Goal: Transaction & Acquisition: Purchase product/service

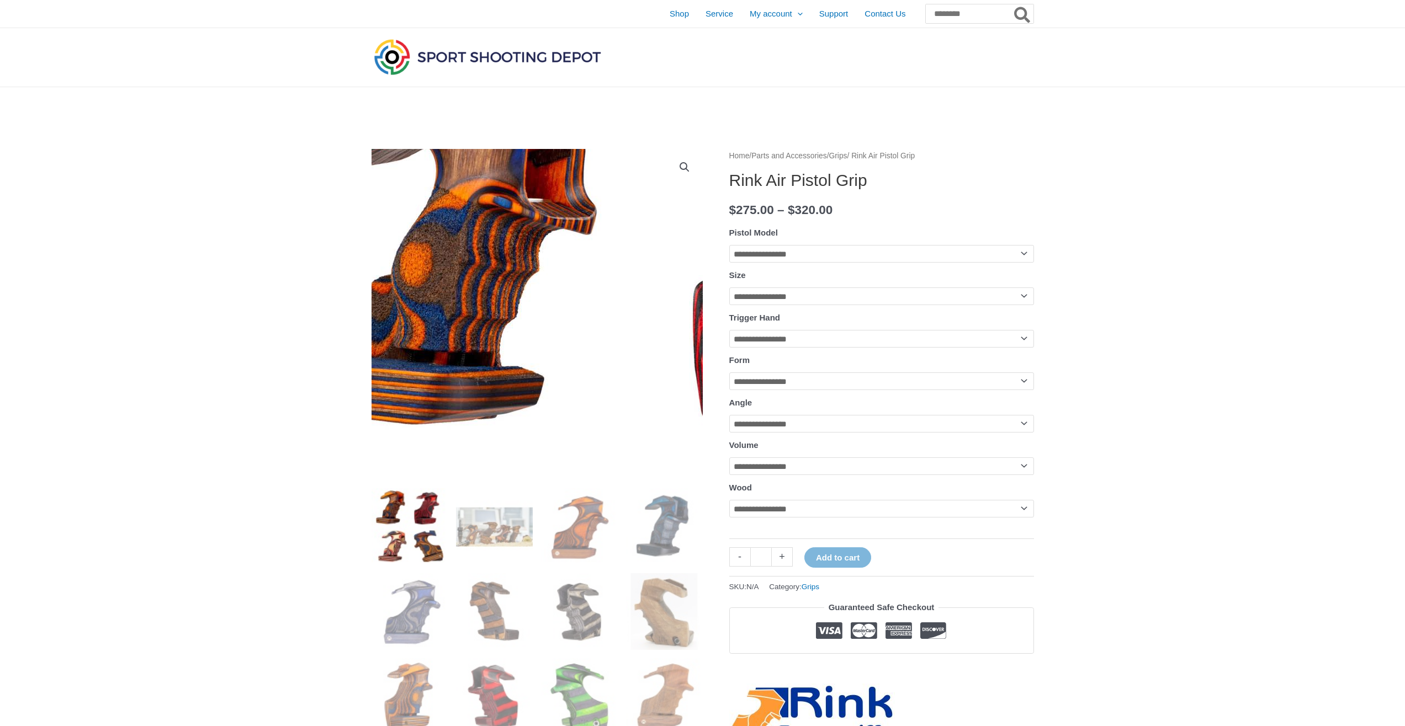
click at [459, 216] on img at bounding box center [645, 452] width 795 height 795
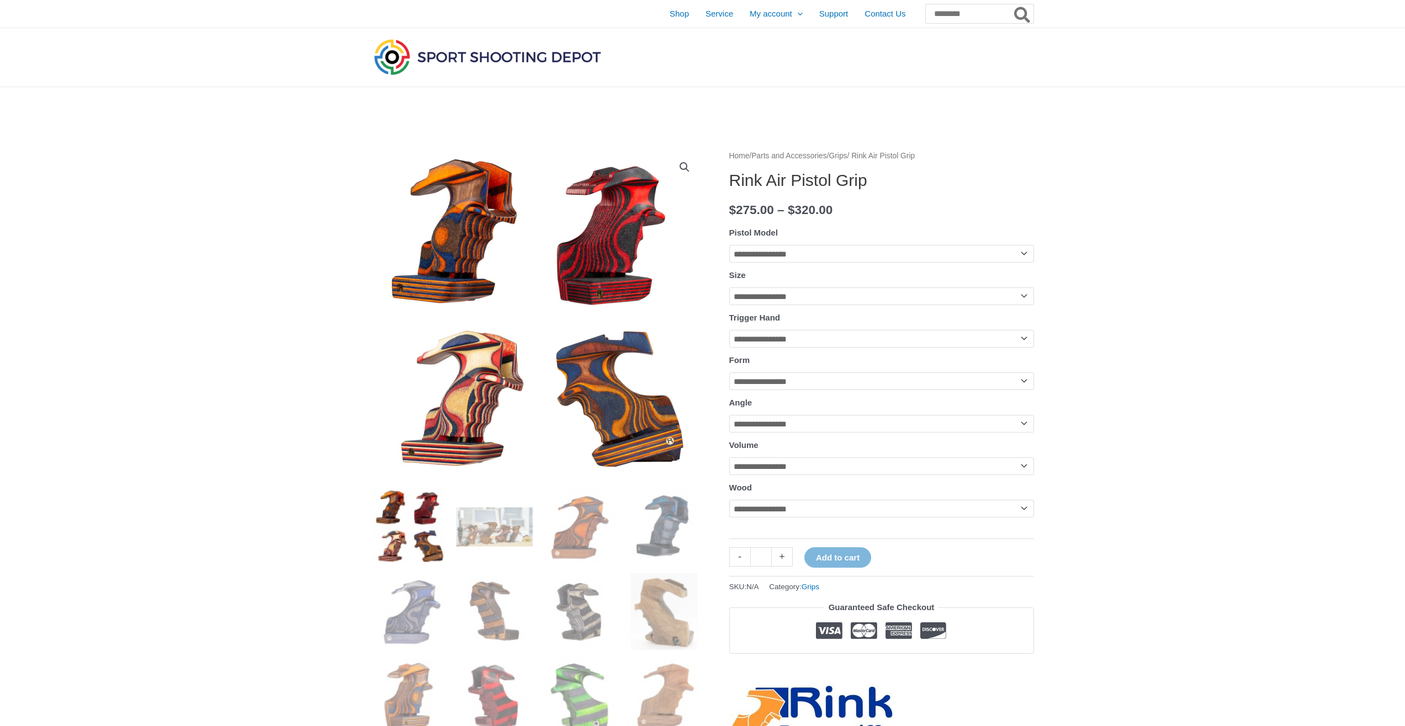
click at [563, 535] on img at bounding box center [579, 526] width 77 height 77
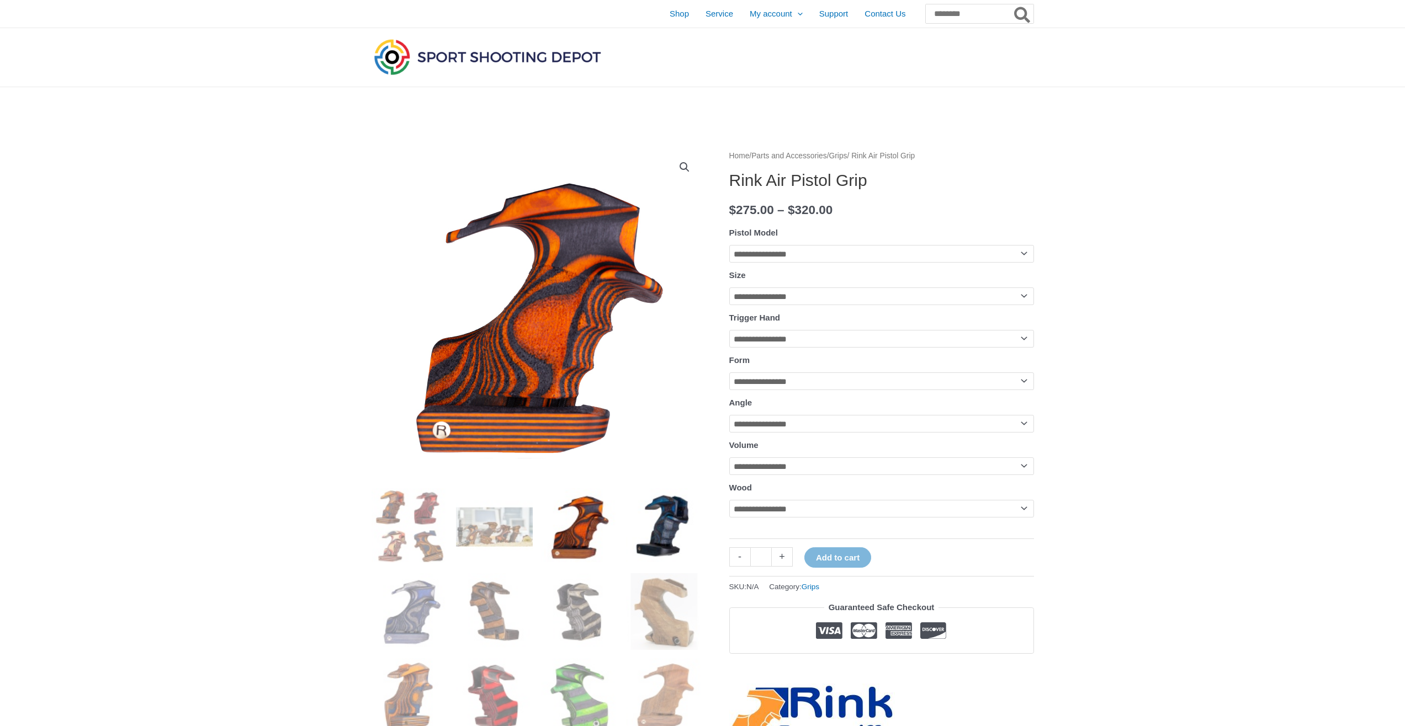
click at [641, 534] on img at bounding box center [664, 526] width 77 height 77
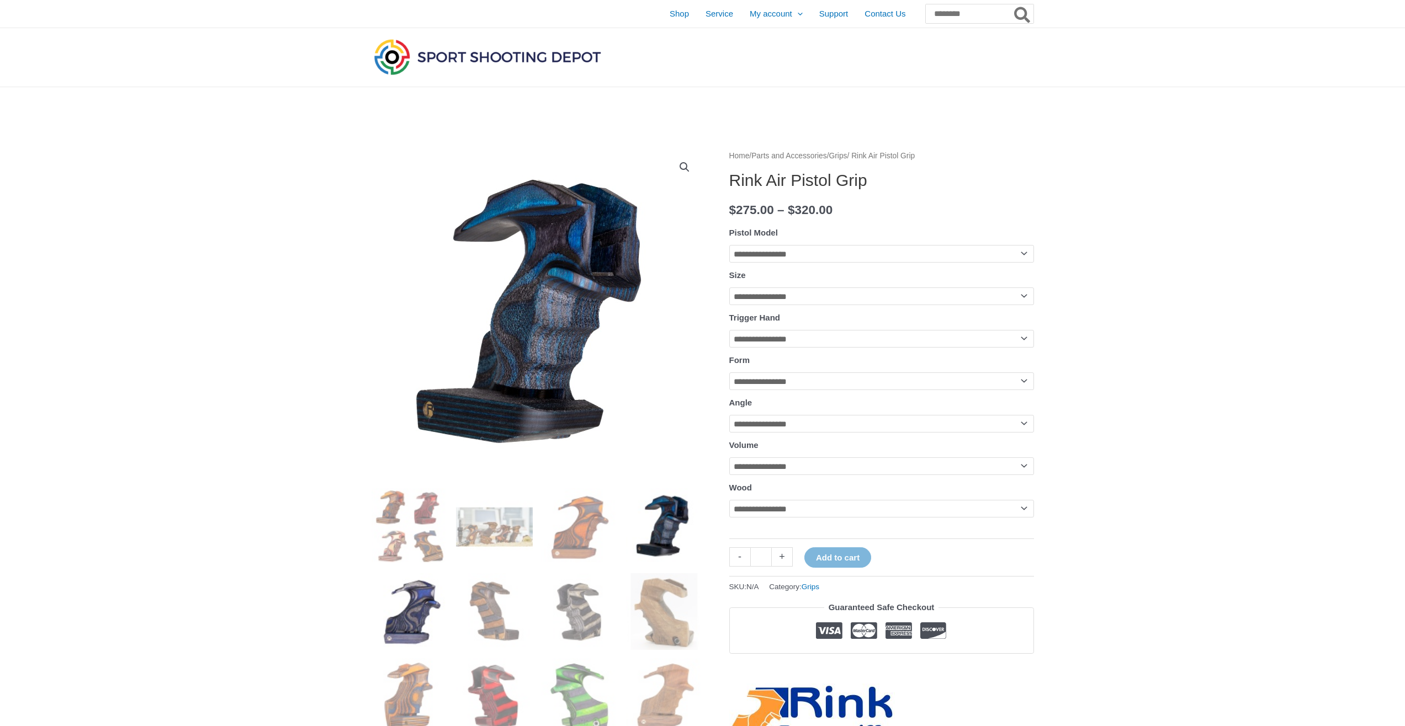
click at [397, 611] on img at bounding box center [409, 611] width 77 height 77
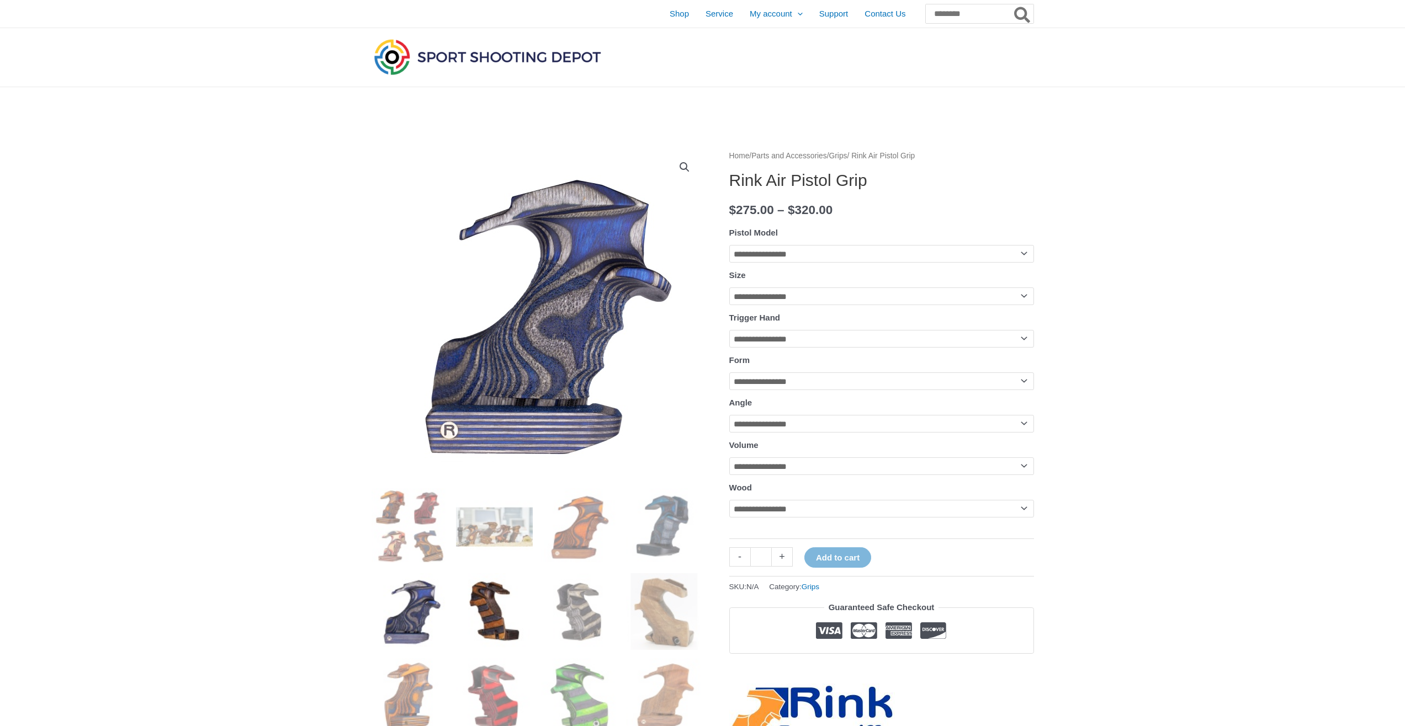
click at [491, 614] on img at bounding box center [494, 611] width 77 height 77
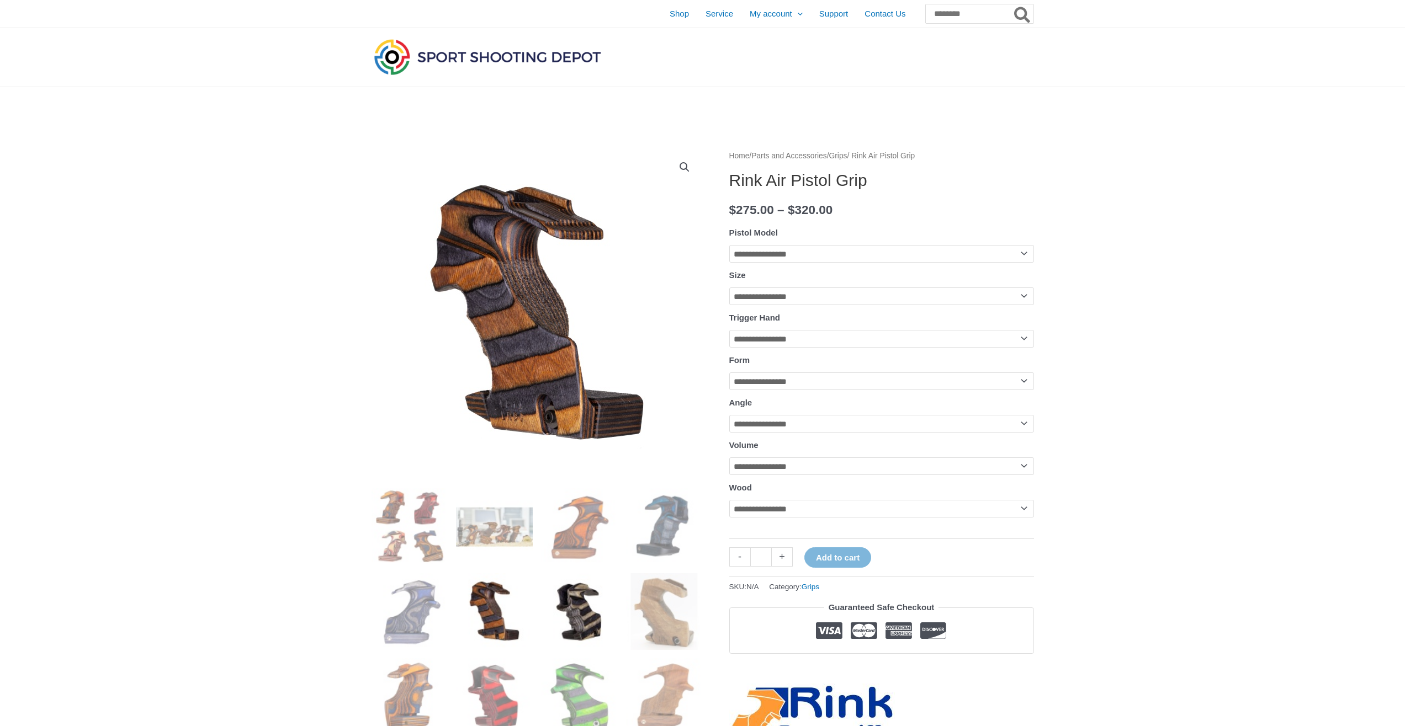
click at [591, 637] on img at bounding box center [579, 611] width 77 height 77
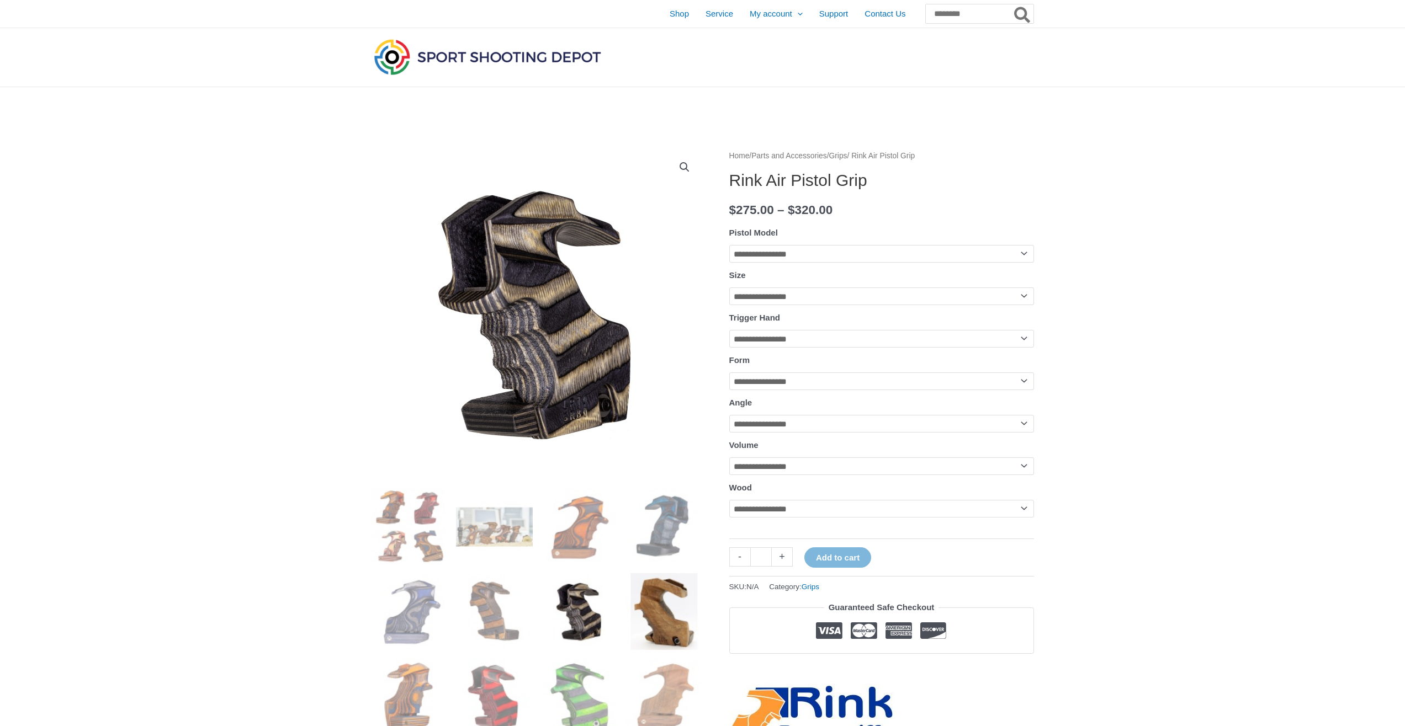
click at [642, 620] on img at bounding box center [664, 611] width 77 height 77
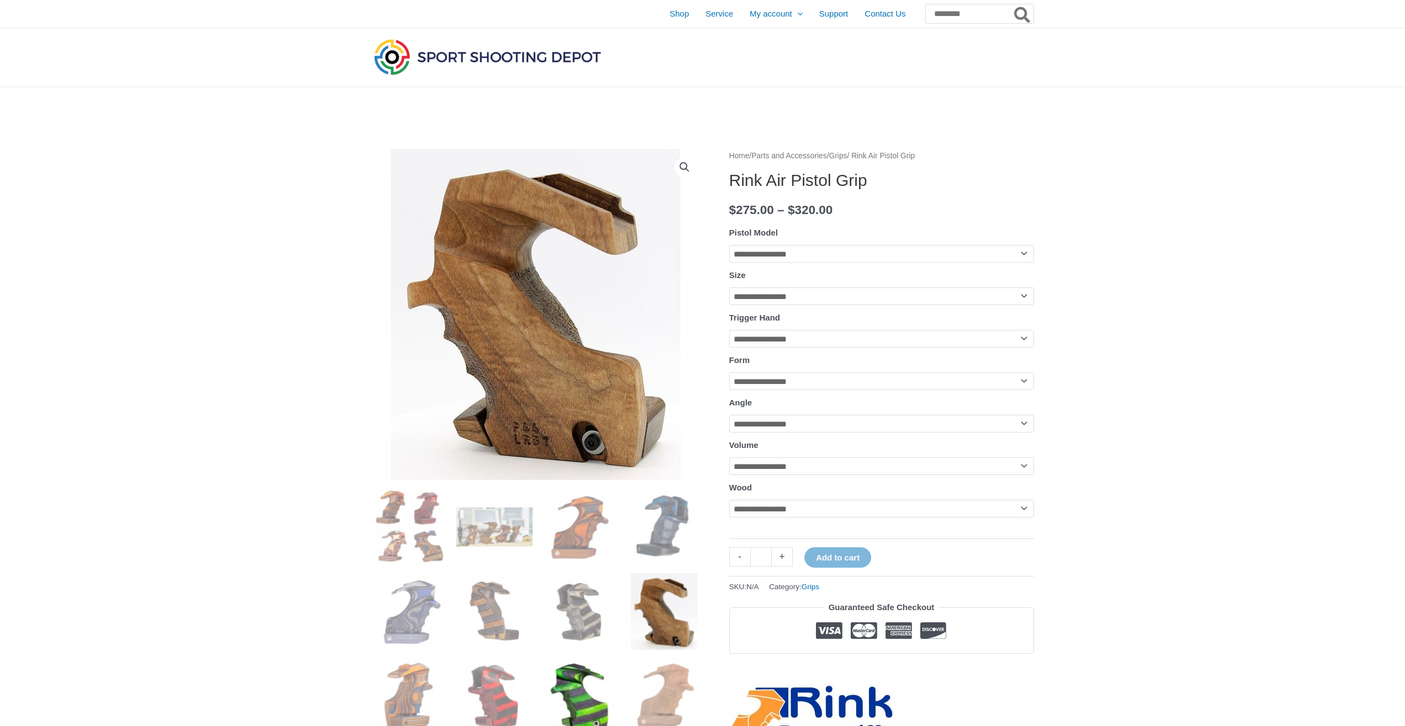
click at [561, 699] on img at bounding box center [579, 696] width 77 height 77
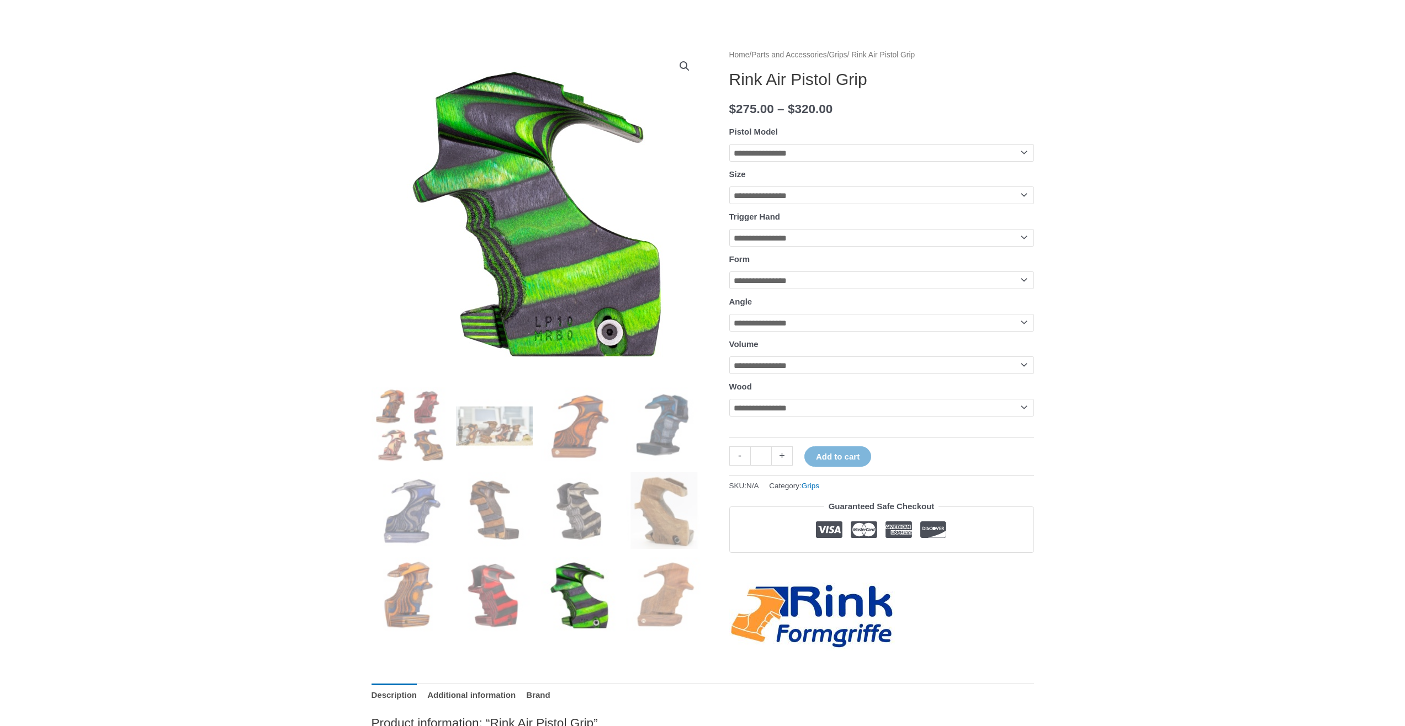
scroll to position [110, 0]
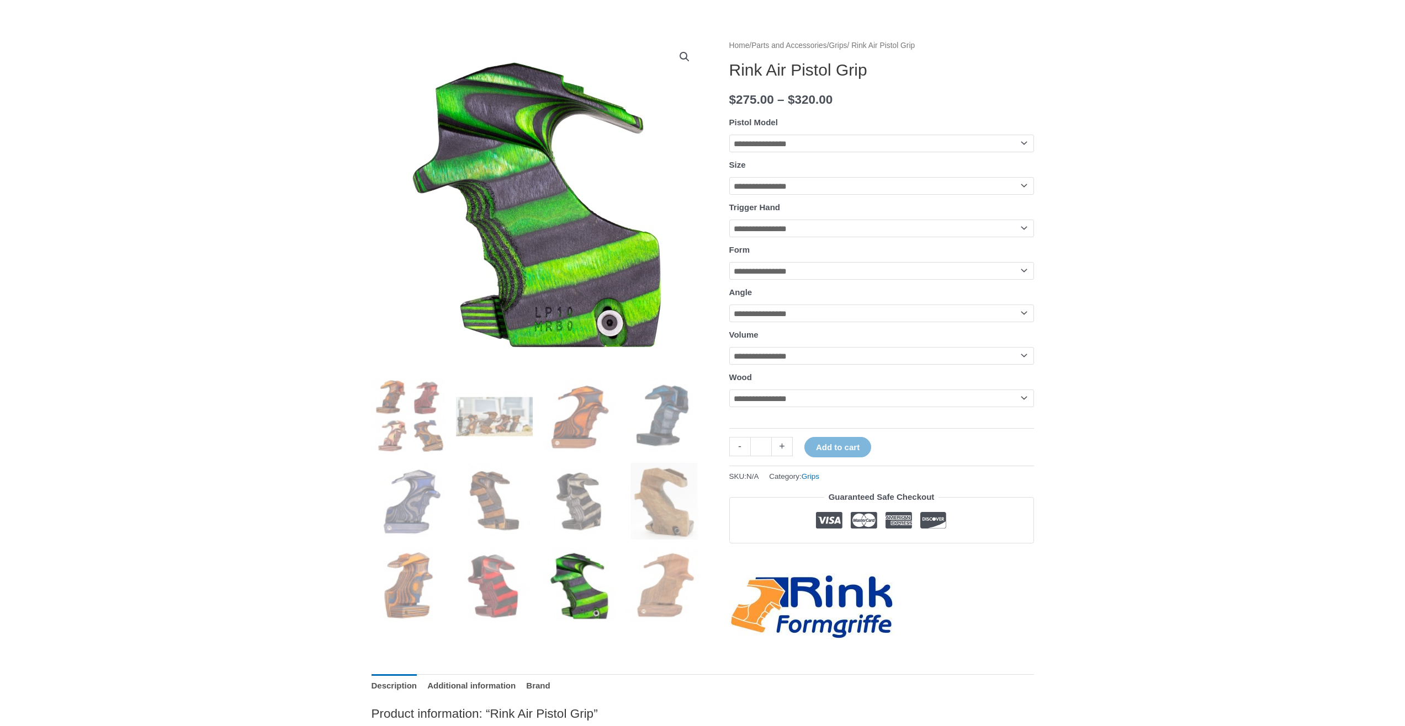
click at [644, 580] on img at bounding box center [664, 586] width 77 height 77
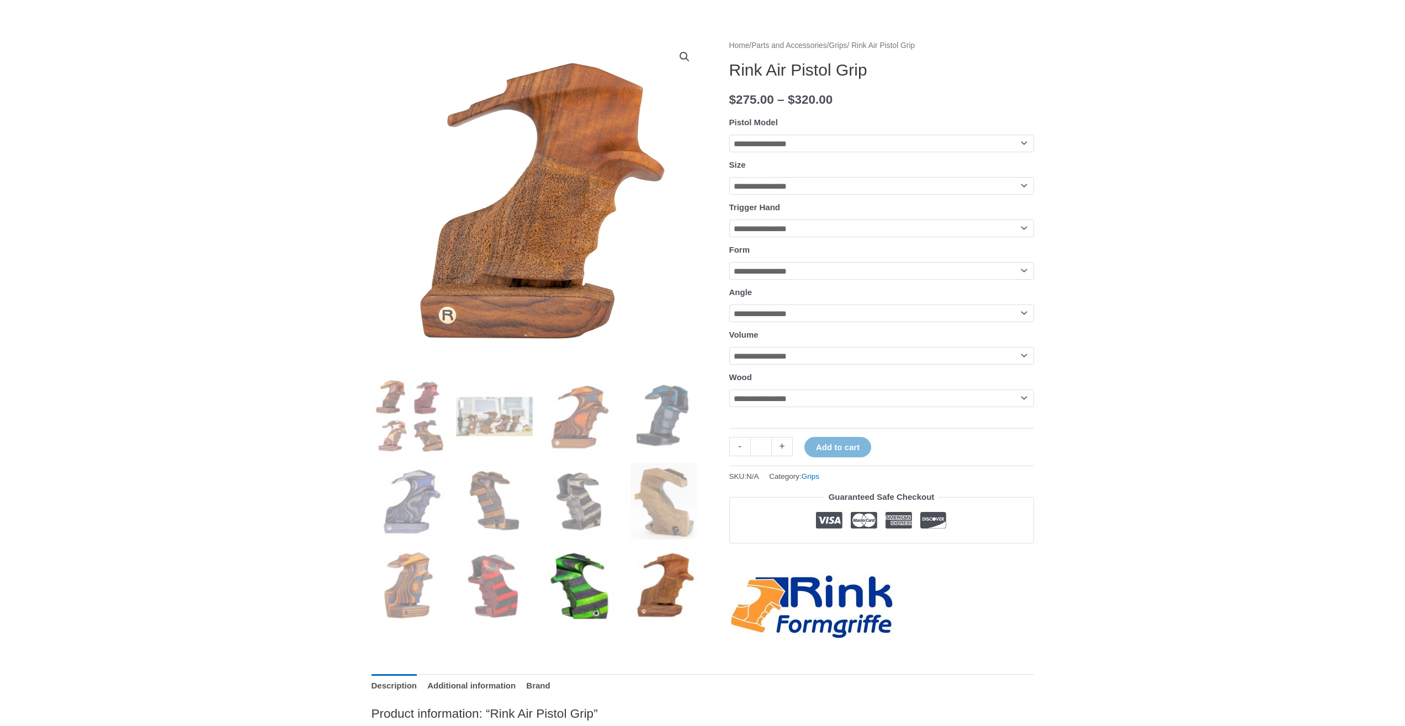
click at [590, 582] on img at bounding box center [579, 586] width 77 height 77
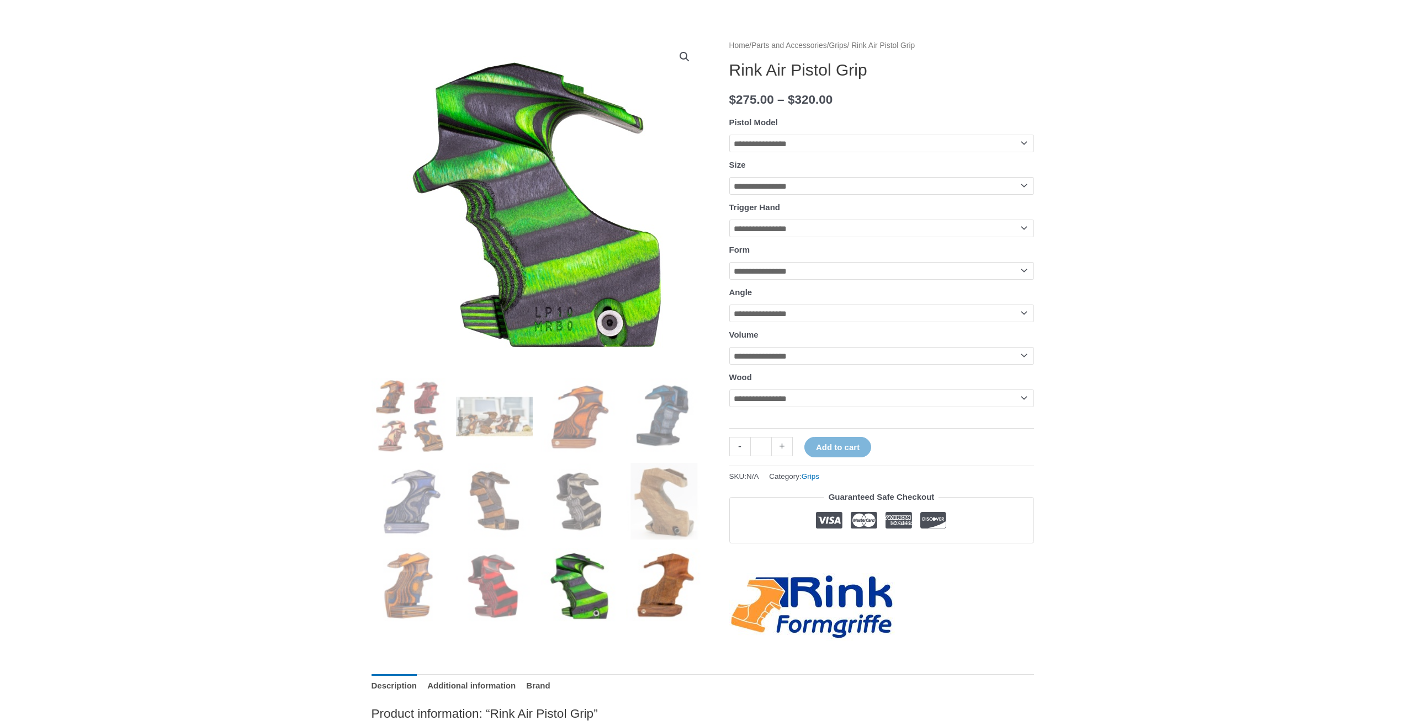
click at [654, 582] on img at bounding box center [664, 586] width 77 height 77
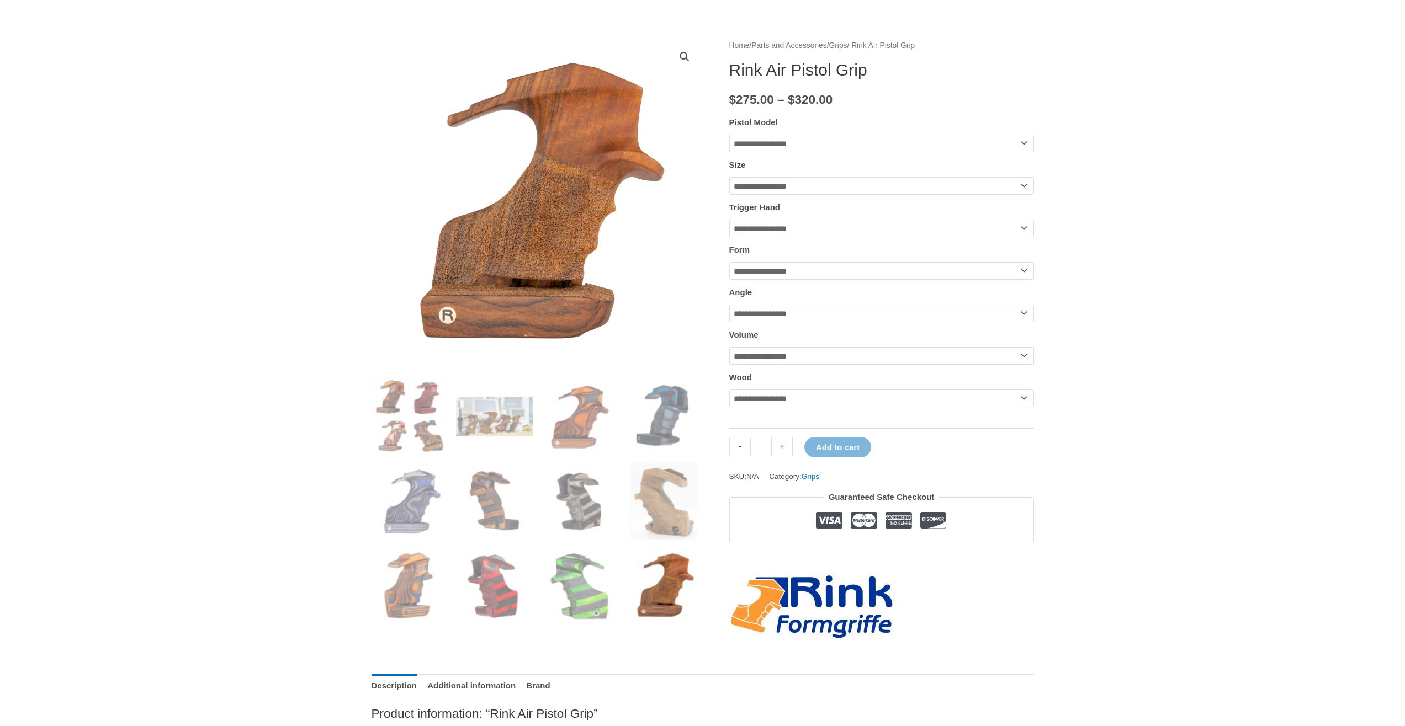
click at [621, 582] on ol at bounding box center [536, 505] width 331 height 254
click at [602, 583] on img at bounding box center [579, 586] width 77 height 77
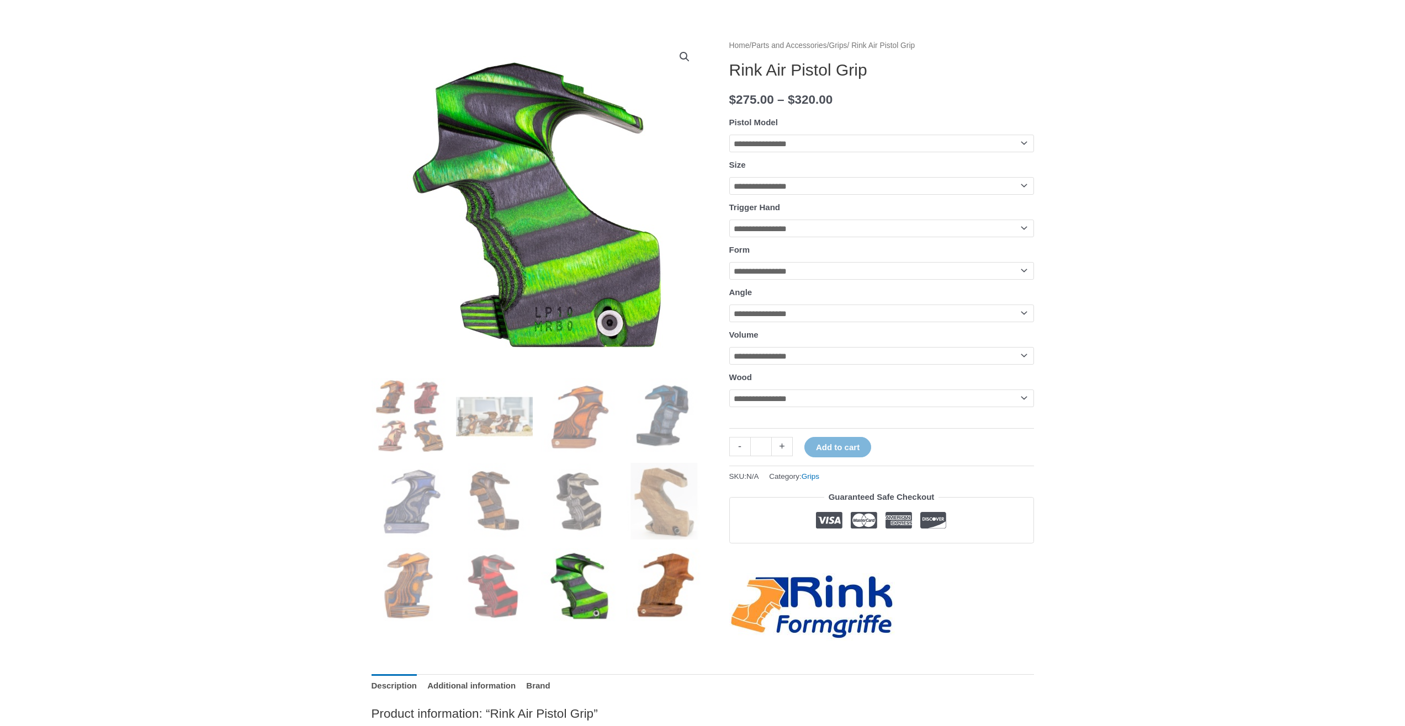
click at [635, 584] on img at bounding box center [664, 586] width 77 height 77
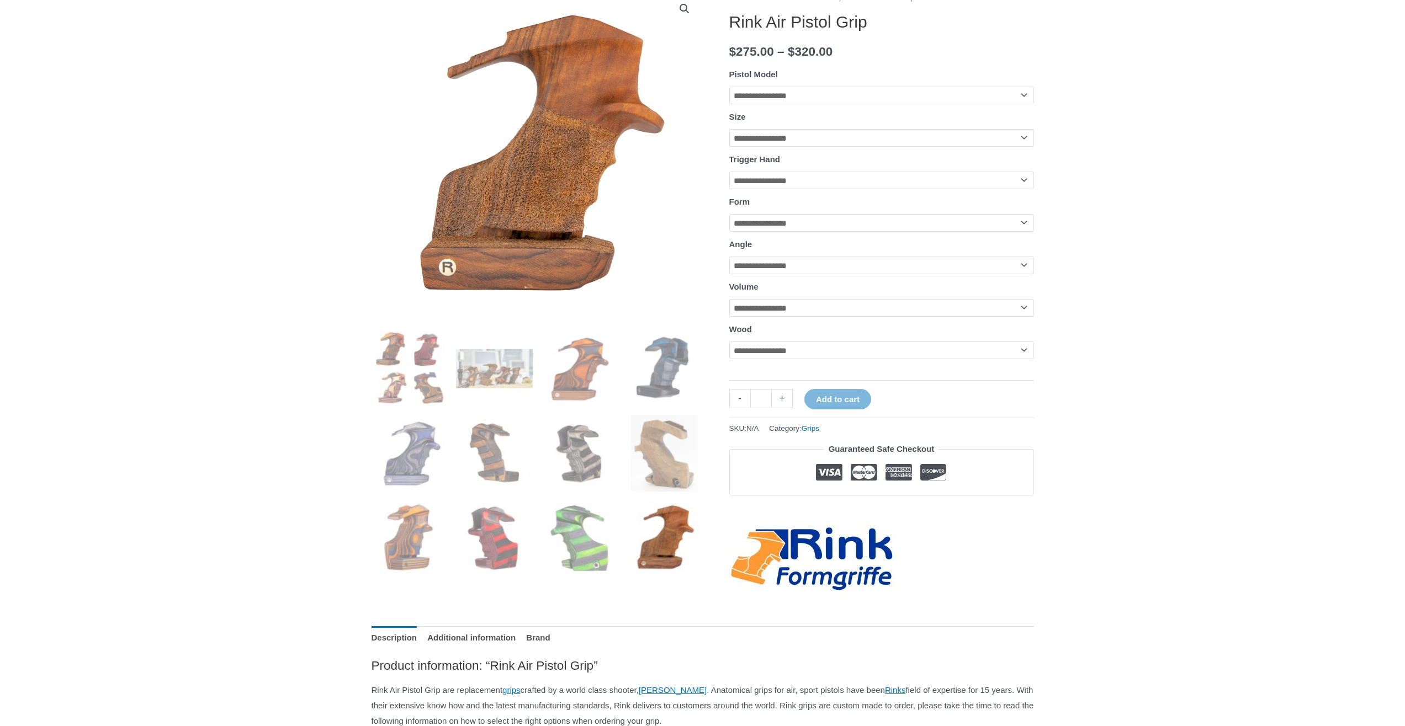
scroll to position [166, 0]
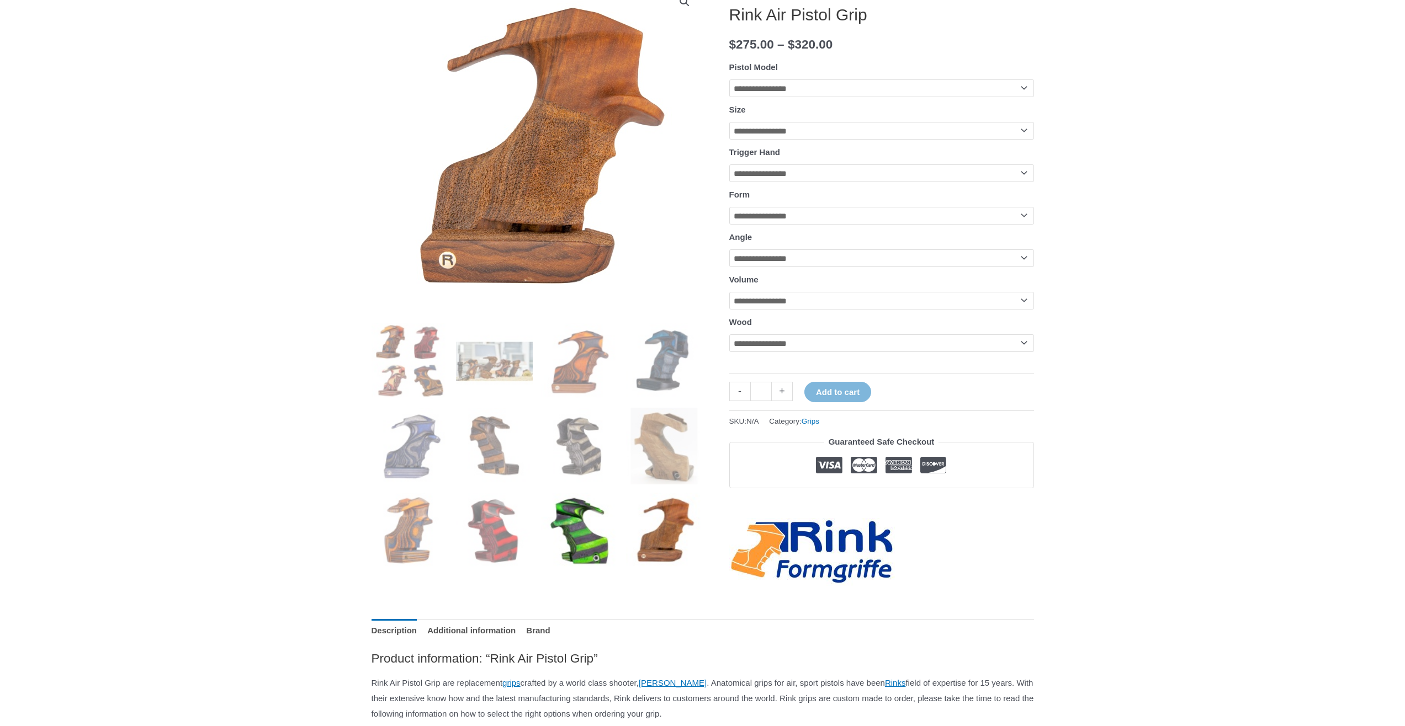
click at [600, 541] on img at bounding box center [579, 531] width 77 height 77
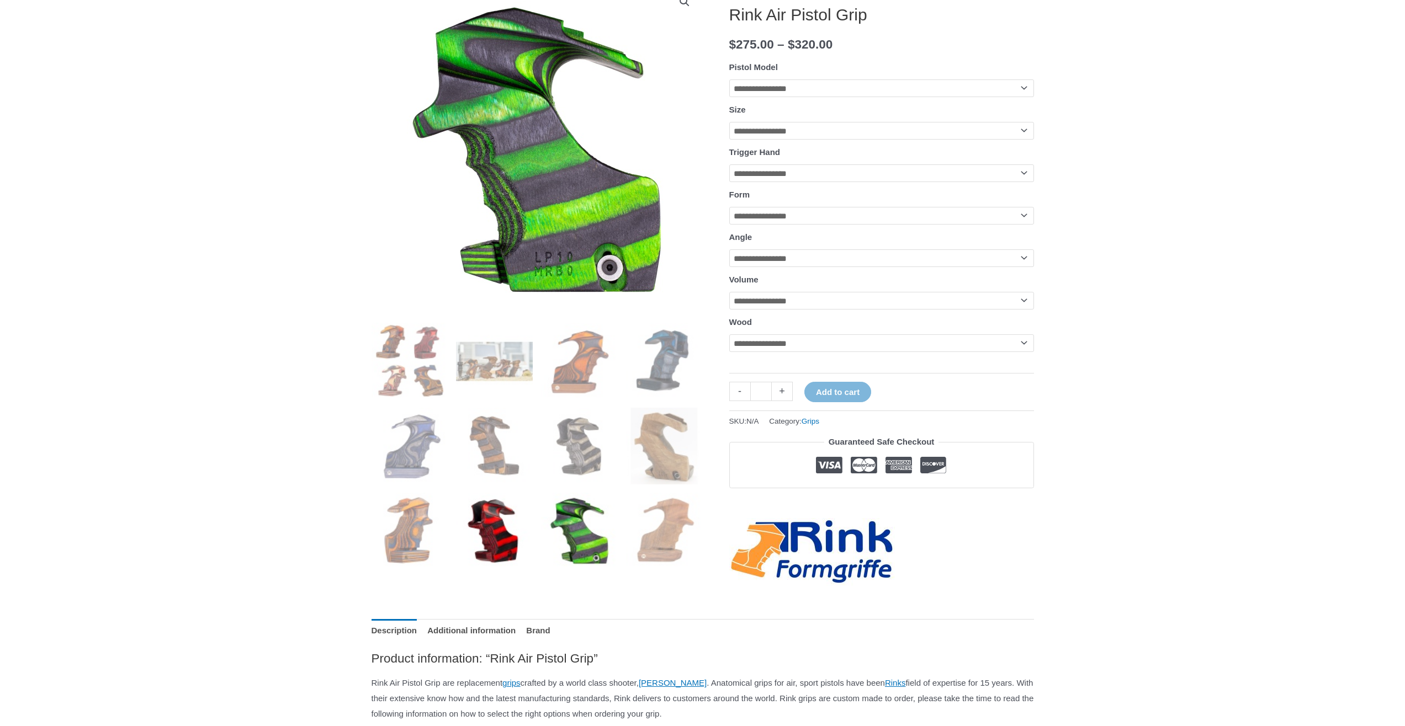
click at [498, 542] on img at bounding box center [494, 531] width 77 height 77
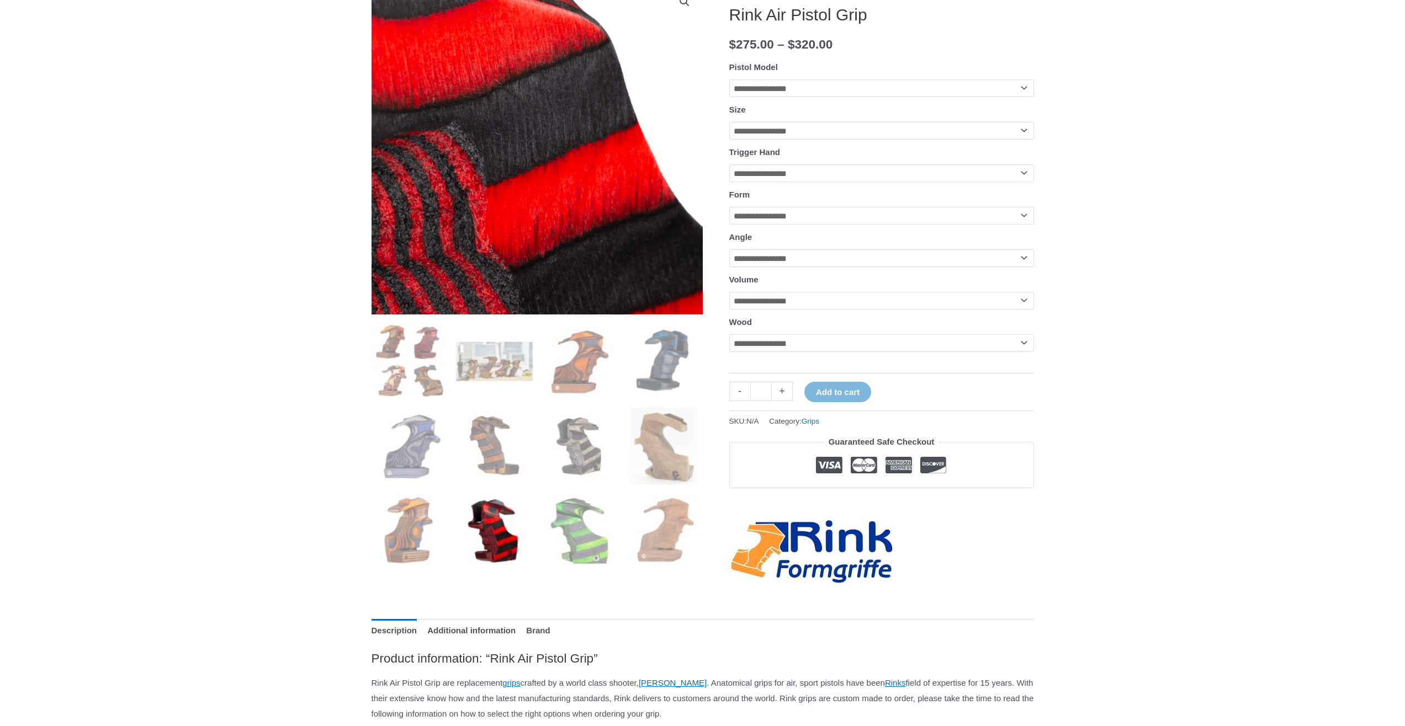
click at [557, 122] on img at bounding box center [494, 200] width 1104 height 1104
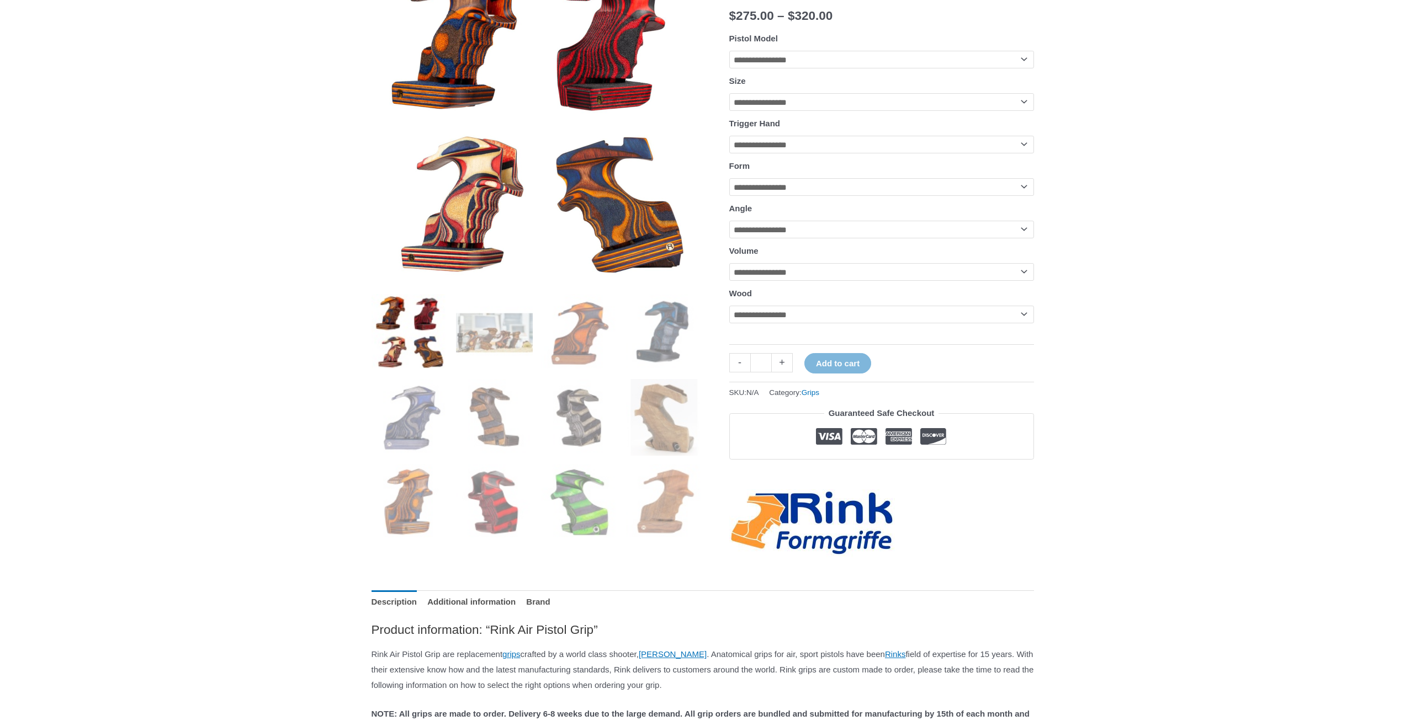
scroll to position [166, 0]
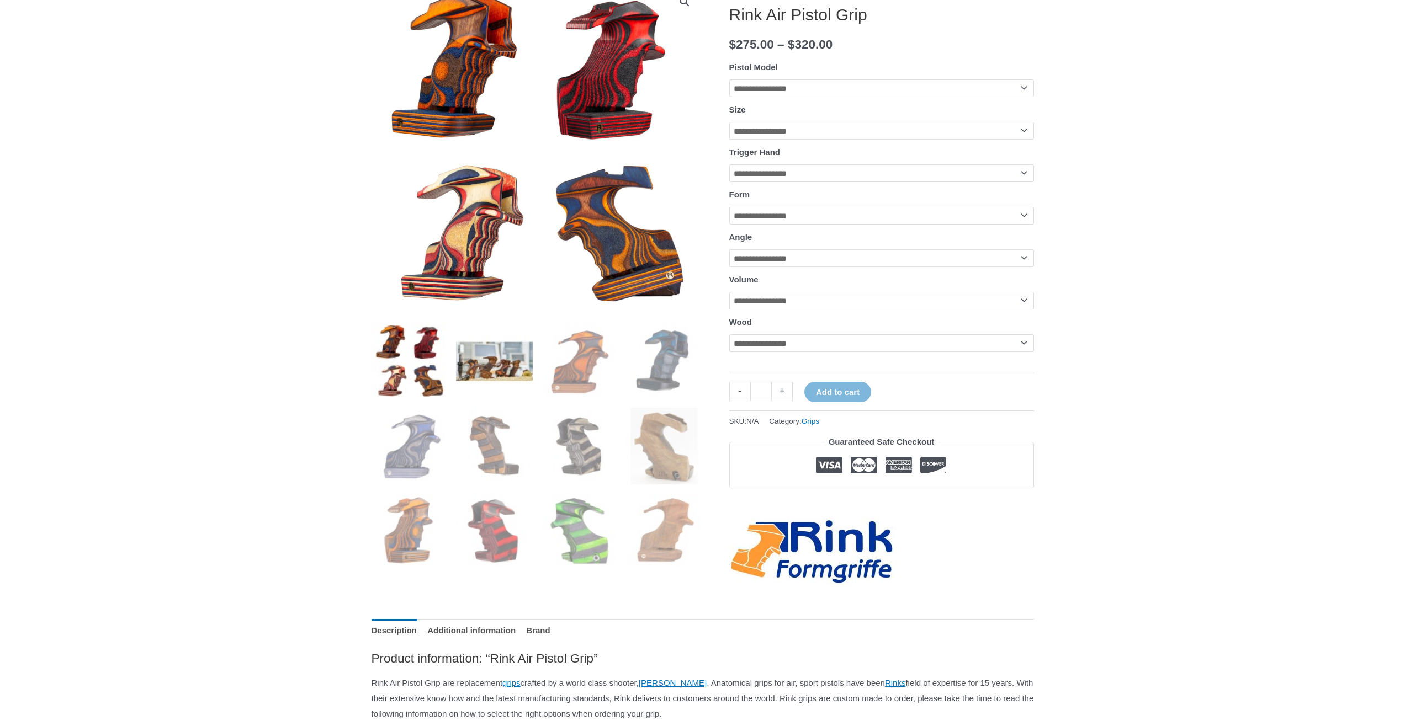
click at [489, 370] on img at bounding box center [494, 361] width 77 height 77
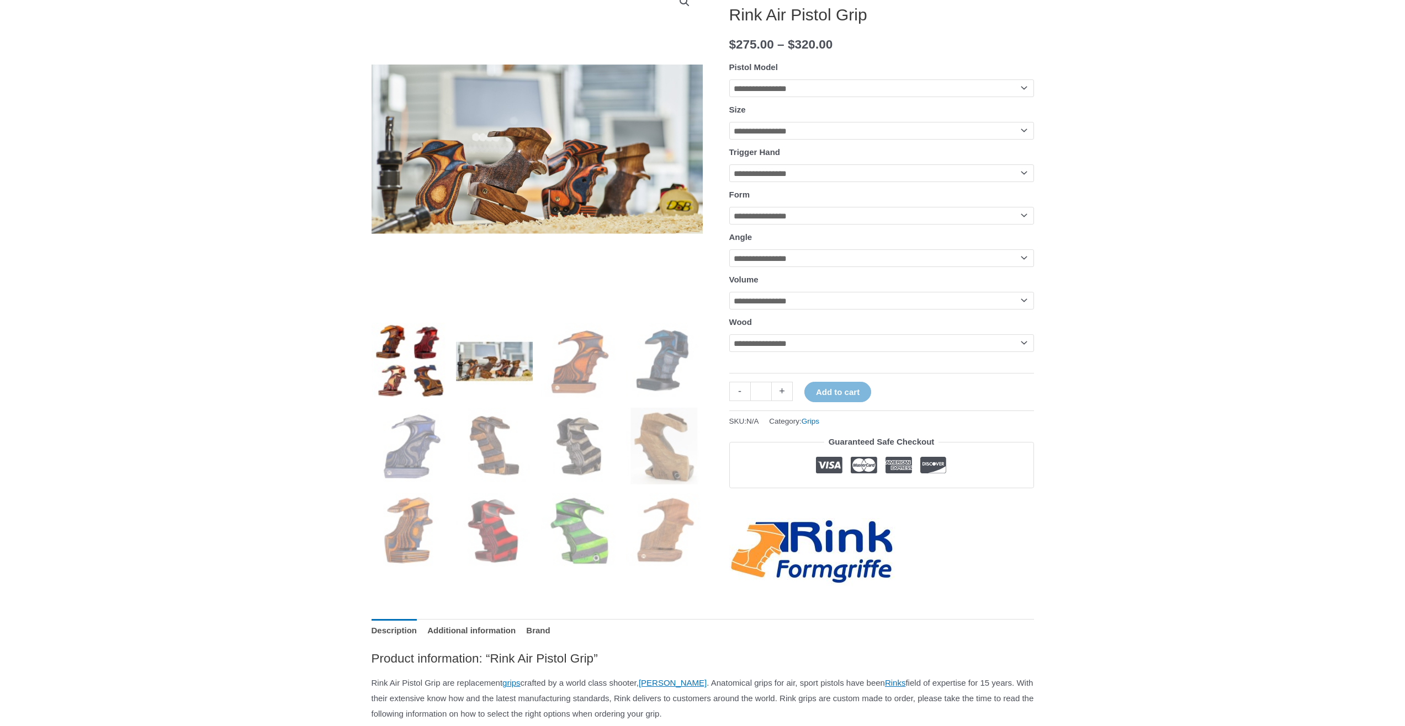
click at [397, 365] on img at bounding box center [409, 361] width 77 height 77
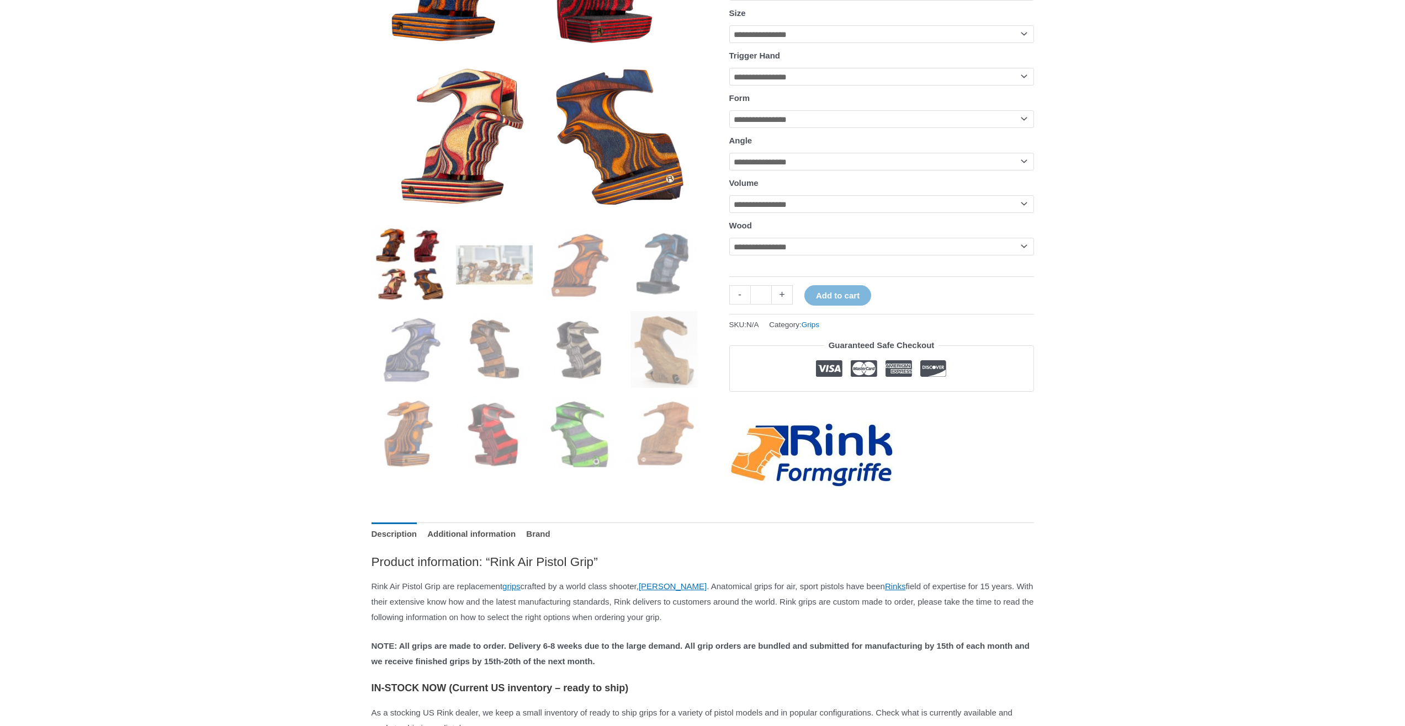
scroll to position [276, 0]
